Goal: Information Seeking & Learning: Learn about a topic

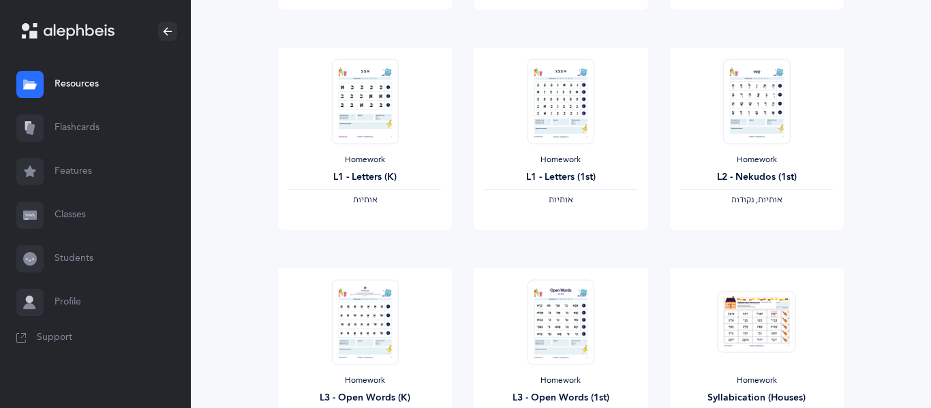
scroll to position [369, 0]
click at [548, 247] on link "View" at bounding box center [561, 242] width 174 height 27
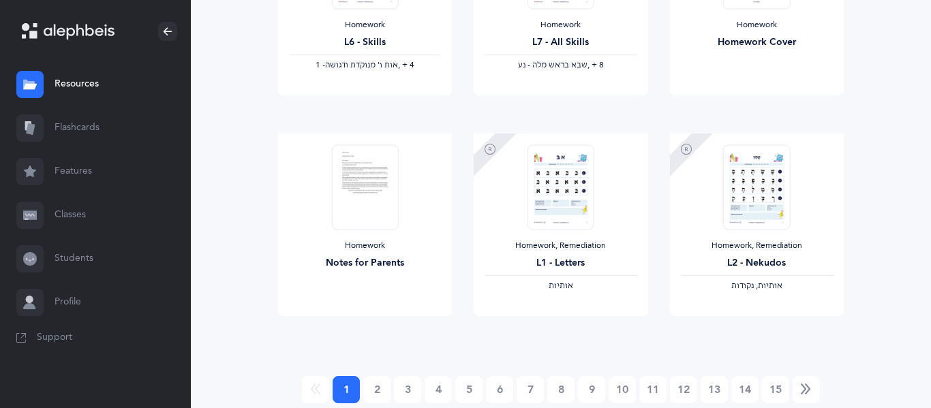
scroll to position [1215, 0]
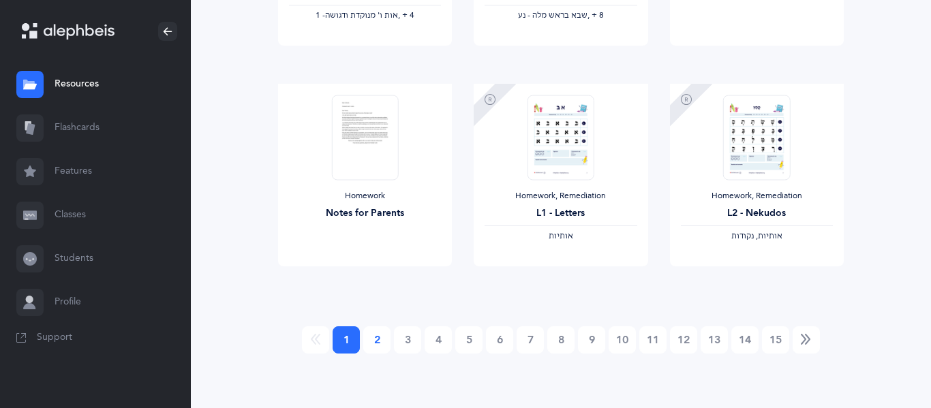
click at [378, 338] on link "2" at bounding box center [376, 340] width 27 height 27
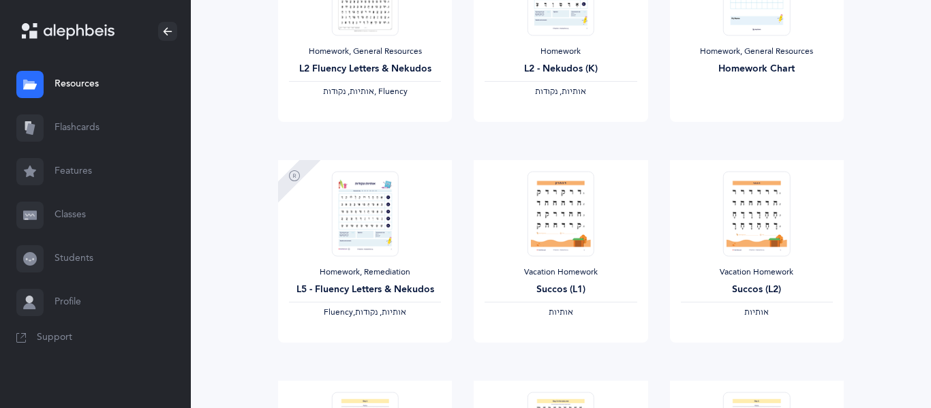
scroll to position [481, 0]
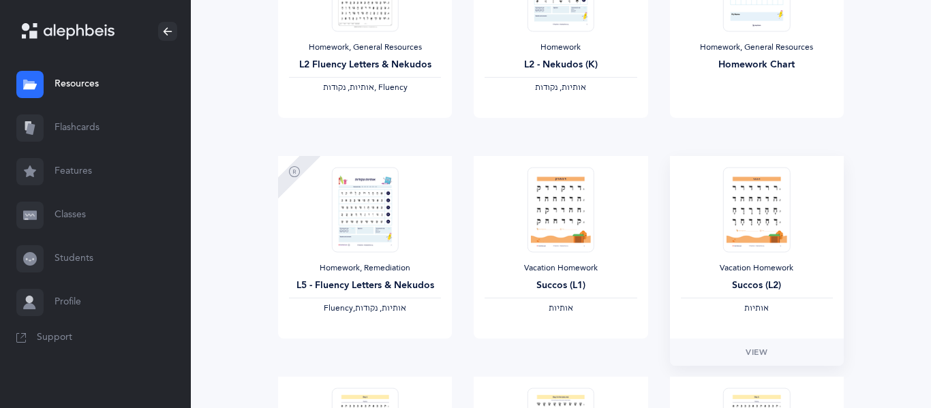
click at [761, 185] on img at bounding box center [756, 209] width 67 height 85
click at [755, 313] on div "‫אותיות‬" at bounding box center [757, 308] width 152 height 11
click at [755, 310] on span "‫אותיות‬" at bounding box center [756, 308] width 25 height 10
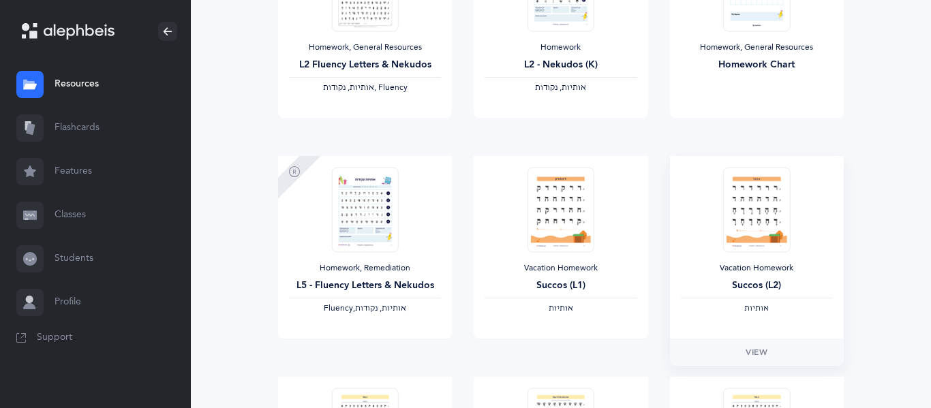
click at [755, 310] on span "‫אותיות‬" at bounding box center [756, 308] width 25 height 10
click at [757, 351] on span "View" at bounding box center [757, 352] width 22 height 12
click at [566, 225] on img at bounding box center [561, 209] width 67 height 85
click at [572, 200] on img at bounding box center [561, 209] width 67 height 85
click at [521, 256] on div "Vacation Homework Succos (L1) ‫אותיות‬" at bounding box center [561, 247] width 174 height 183
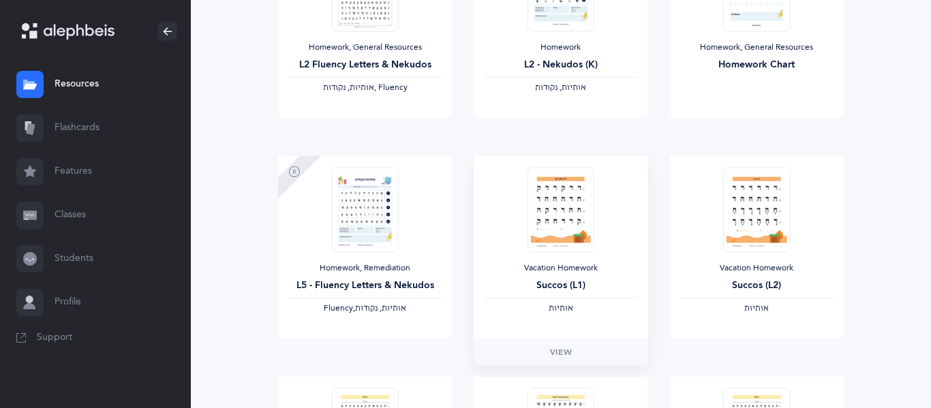
click at [521, 256] on div "Vacation Homework Succos (L1) ‫אותיות‬" at bounding box center [561, 247] width 174 height 183
click at [565, 73] on div "Homework L2 - Nekudos (K) ‫אותיות, נקודות‬" at bounding box center [561, 67] width 152 height 51
click at [562, 87] on span "‫אותיות, נקודות‬" at bounding box center [560, 87] width 51 height 10
click at [567, 87] on span "‫אותיות, נקודות‬" at bounding box center [560, 87] width 51 height 10
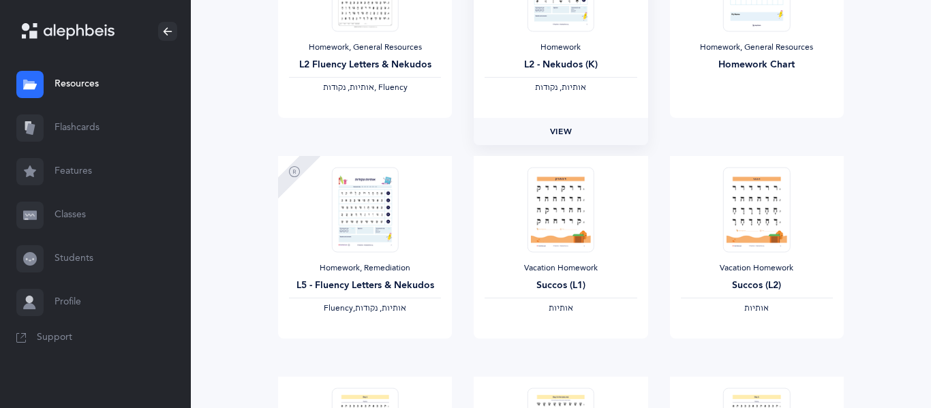
click at [566, 134] on span "View" at bounding box center [561, 131] width 22 height 12
click at [570, 231] on img at bounding box center [561, 209] width 67 height 85
click at [564, 354] on span "View" at bounding box center [561, 352] width 22 height 12
